Goal: Transaction & Acquisition: Purchase product/service

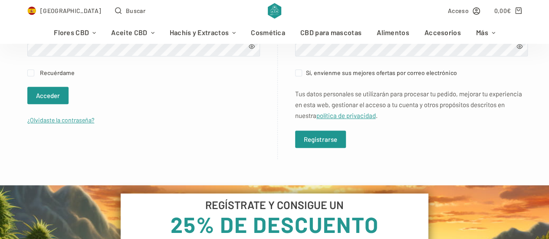
scroll to position [260, 0]
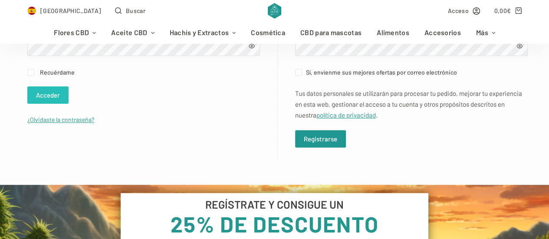
type input "[EMAIL_ADDRESS][DOMAIN_NAME]"
click at [48, 92] on button "Acceder" at bounding box center [47, 94] width 41 height 17
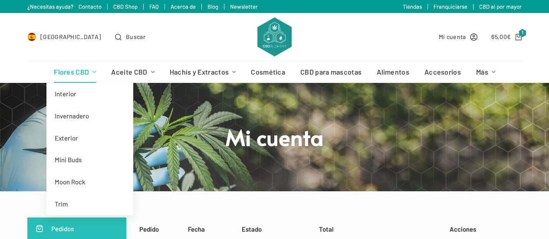
click at [69, 71] on link "Flores CBD" at bounding box center [74, 72] width 57 height 22
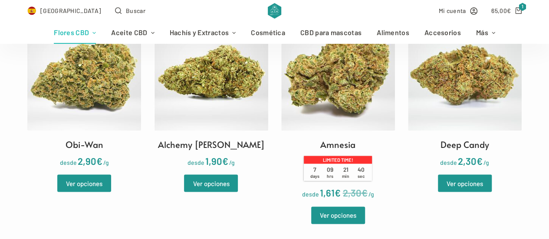
scroll to position [693, 0]
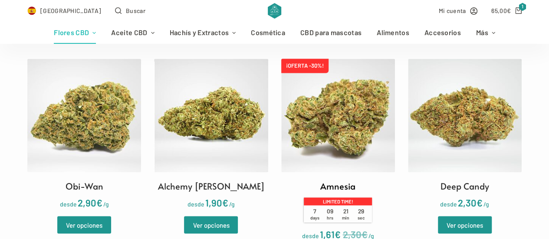
click at [338, 119] on img at bounding box center [338, 116] width 114 height 114
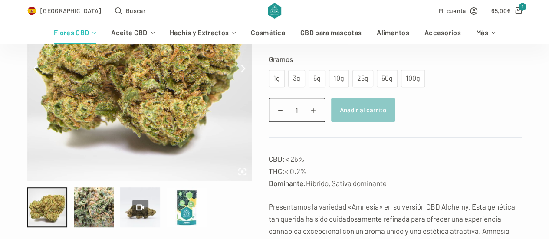
scroll to position [173, 0]
click at [340, 80] on div "10g" at bounding box center [339, 77] width 20 height 17
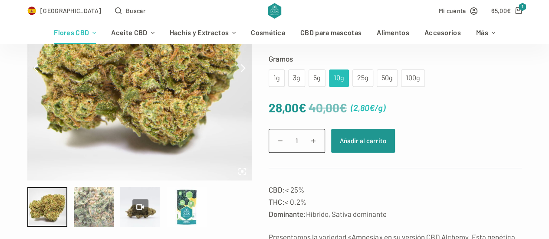
click at [88, 209] on div at bounding box center [94, 207] width 40 height 40
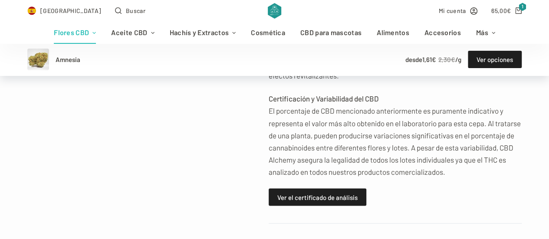
scroll to position [781, 0]
